Goal: Information Seeking & Learning: Learn about a topic

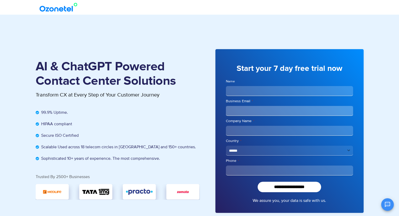
click at [55, 11] on img at bounding box center [59, 7] width 42 height 9
click at [376, 38] on section "AI & ChatGPT Powered Contact Center Solutions Transform CX at Every Step of You…" at bounding box center [199, 123] width 399 height 216
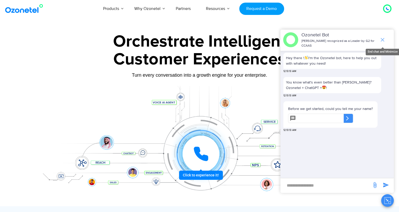
click at [384, 37] on icon "end chat or minimize" at bounding box center [382, 40] width 6 height 6
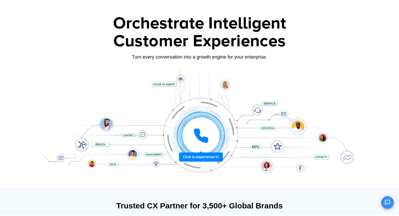
scroll to position [131, 0]
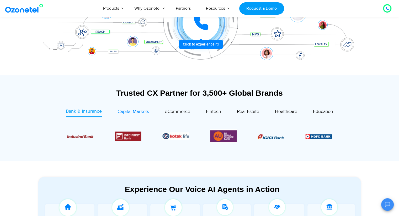
click at [140, 112] on span "Capital Markets" at bounding box center [132, 112] width 31 height 6
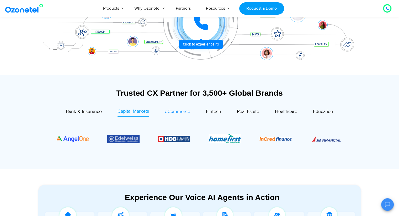
click at [167, 112] on span "eCommerce" at bounding box center [177, 112] width 25 height 6
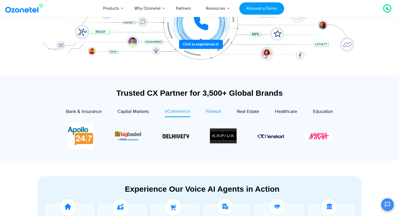
click at [210, 112] on span "Fintech" at bounding box center [213, 112] width 15 height 6
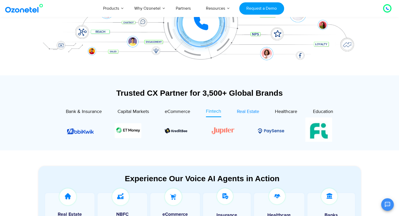
click at [243, 111] on span "Real Estate" at bounding box center [248, 112] width 22 height 6
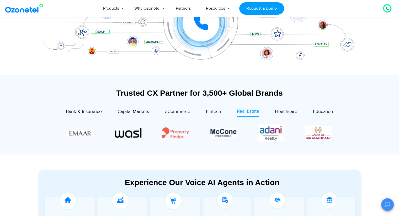
drag, startPoint x: 295, startPoint y: 114, endPoint x: 298, endPoint y: 115, distance: 3.4
click at [294, 114] on span "Healthcare" at bounding box center [286, 112] width 22 height 6
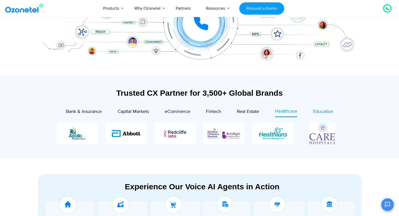
click at [315, 113] on span "Education" at bounding box center [323, 112] width 20 height 6
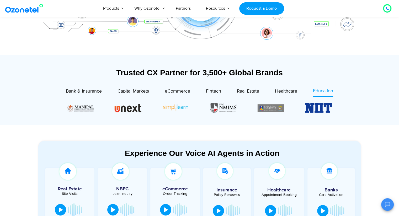
scroll to position [236, 0]
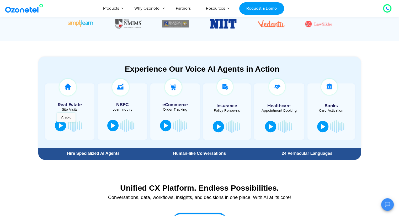
click at [66, 125] on div at bounding box center [70, 126] width 34 height 16
click at [56, 128] on button at bounding box center [60, 126] width 11 height 12
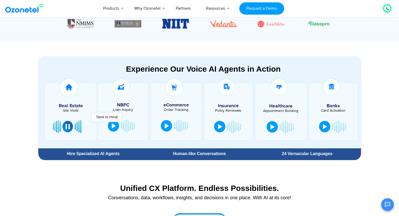
click at [107, 125] on div at bounding box center [123, 126] width 34 height 16
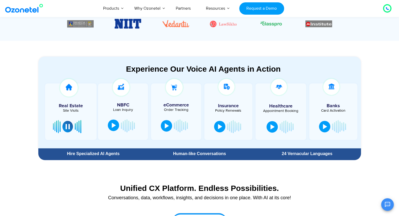
click at [112, 124] on div at bounding box center [114, 125] width 4 height 5
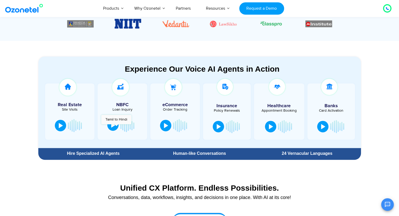
click at [112, 127] on div at bounding box center [113, 125] width 4 height 5
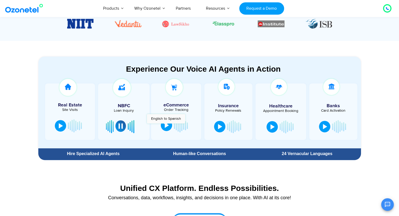
click at [166, 126] on div at bounding box center [167, 125] width 4 height 5
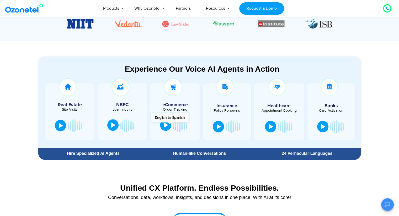
click at [169, 125] on button at bounding box center [165, 126] width 11 height 12
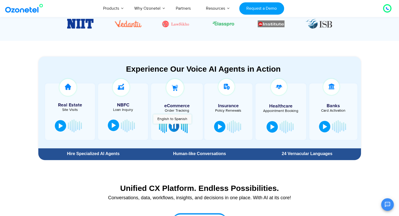
click at [172, 127] on div at bounding box center [174, 126] width 4 height 5
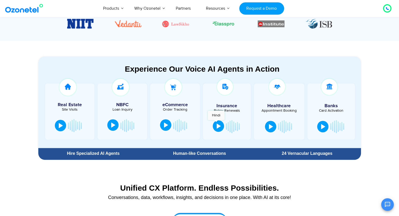
click at [216, 123] on button at bounding box center [218, 127] width 11 height 12
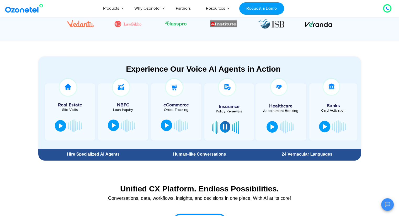
click at [223, 128] on div at bounding box center [225, 126] width 4 height 5
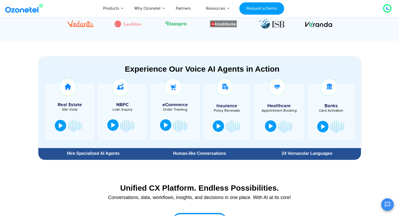
click at [272, 127] on div at bounding box center [271, 126] width 4 height 5
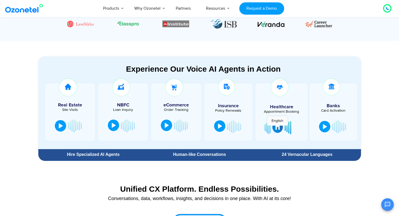
click at [277, 128] on div at bounding box center [277, 127] width 4 height 5
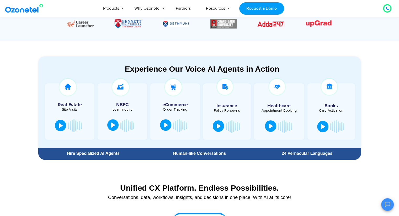
click at [384, 113] on section "Experience Our Voice AI Agents in Action Real Estate Site Visits NBFC Loan Inqu…" at bounding box center [199, 102] width 399 height 122
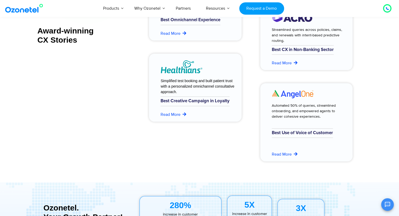
scroll to position [2254, 0]
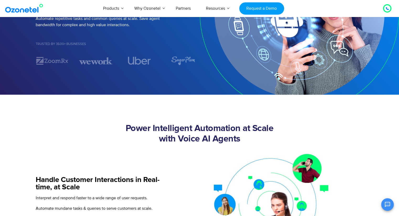
scroll to position [52, 0]
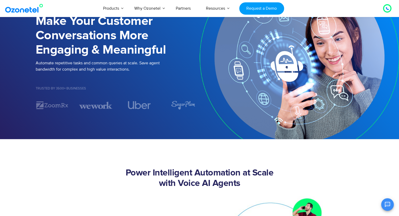
drag, startPoint x: 117, startPoint y: 112, endPoint x: 154, endPoint y: 116, distance: 37.0
click at [149, 117] on div "Voice AI Agents Make Your Customer Conversations More Engaging & Meaningful Aut…" at bounding box center [199, 57] width 335 height 127
click at [153, 111] on div "Voice AI Agents Make Your Customer Conversations More Engaging & Meaningful Aut…" at bounding box center [199, 57] width 335 height 127
click at [157, 107] on img "3 / 7" at bounding box center [140, 105] width 33 height 9
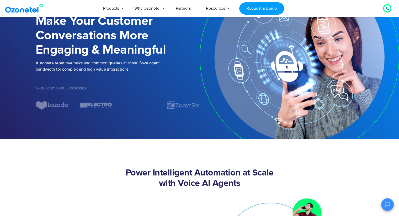
drag, startPoint x: 136, startPoint y: 109, endPoint x: 195, endPoint y: 115, distance: 59.0
click at [170, 113] on div "Voice AI Agents Make Your Customer Conversations More Engaging & Meaningful Aut…" at bounding box center [199, 57] width 335 height 127
click at [186, 115] on div "Voice AI Agents Make Your Customer Conversations More Engaging & Meaningful Aut…" at bounding box center [199, 57] width 335 height 127
click at [112, 106] on img "7 / 7" at bounding box center [95, 105] width 33 height 9
click at [166, 107] on img "7 / 7" at bounding box center [182, 105] width 33 height 9
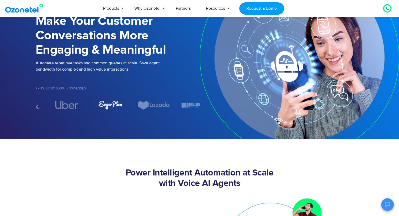
click at [143, 110] on div "Voice AI Agents Make Your Customer Conversations More Engaging & Meaningful Aut…" at bounding box center [199, 57] width 335 height 127
click at [157, 110] on div "Voice AI Agents Make Your Customer Conversations More Engaging & Meaningful Aut…" at bounding box center [199, 57] width 335 height 127
drag, startPoint x: 106, startPoint y: 111, endPoint x: 140, endPoint y: 113, distance: 34.7
click at [132, 113] on div "Voice AI Agents Make Your Customer Conversations More Engaging & Meaningful Aut…" at bounding box center [199, 57] width 335 height 127
